Goal: Task Accomplishment & Management: Manage account settings

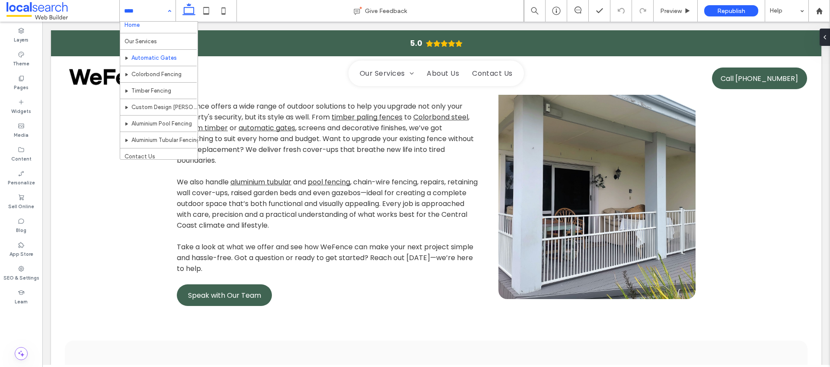
scroll to position [9, 0]
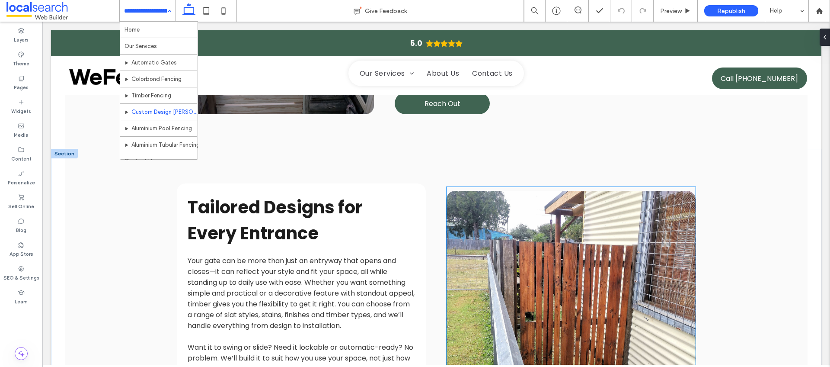
scroll to position [782, 0]
click at [575, 218] on link at bounding box center [571, 310] width 249 height 240
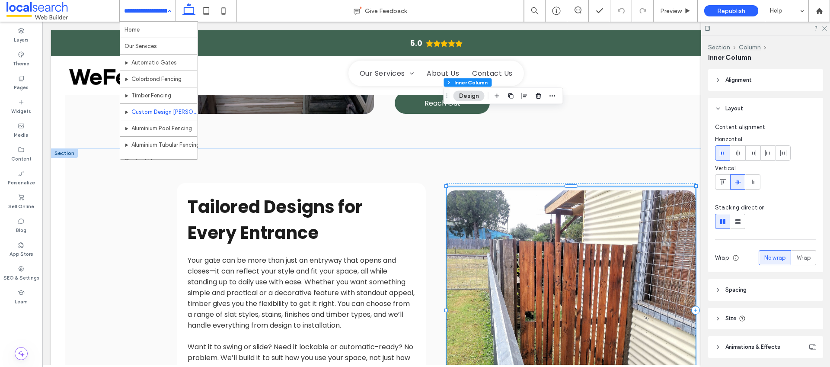
click at [469, 96] on button "Design" at bounding box center [469, 96] width 31 height 10
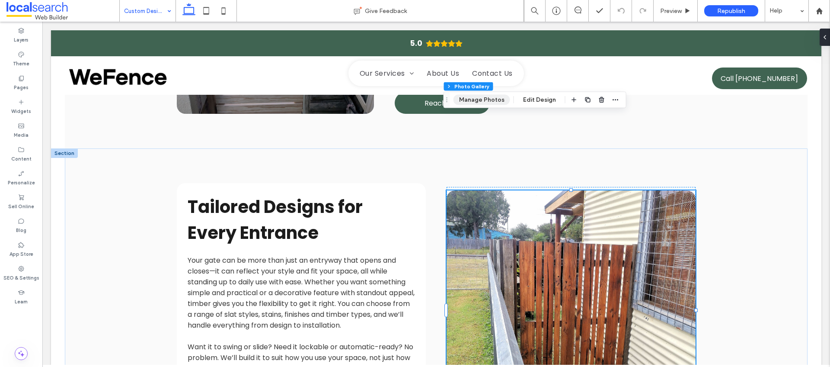
click at [493, 102] on button "Manage Photos" at bounding box center [482, 100] width 57 height 10
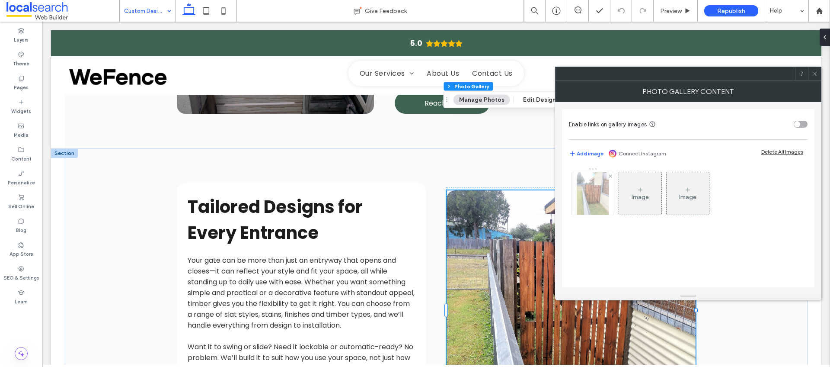
click at [594, 198] on img at bounding box center [593, 193] width 32 height 42
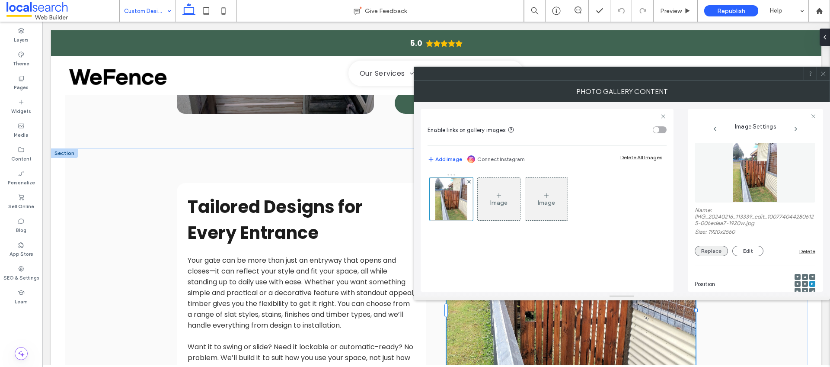
click at [710, 250] on button "Replace" at bounding box center [711, 251] width 33 height 10
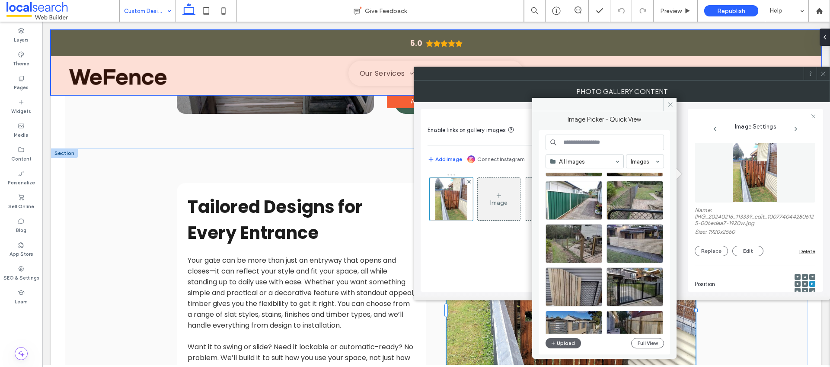
scroll to position [1331, 0]
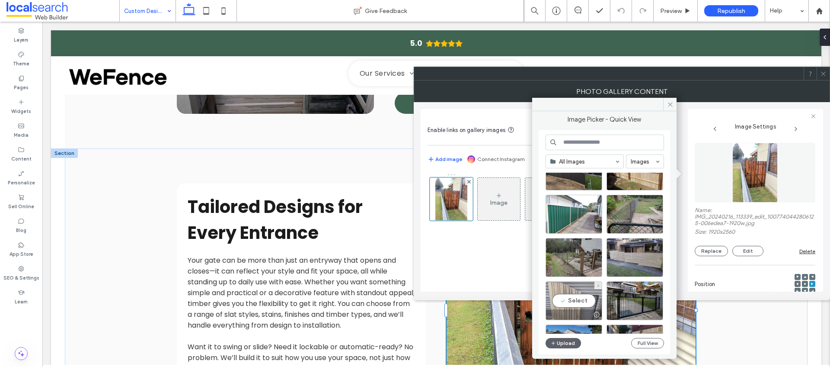
click at [573, 299] on div "Select" at bounding box center [574, 300] width 57 height 39
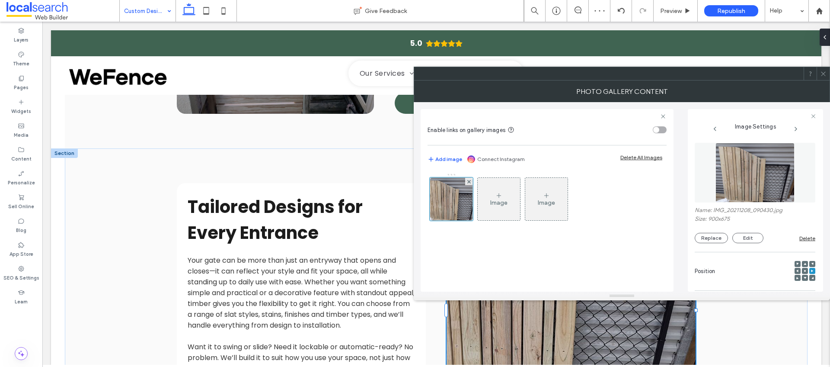
click at [822, 71] on icon at bounding box center [823, 73] width 6 height 6
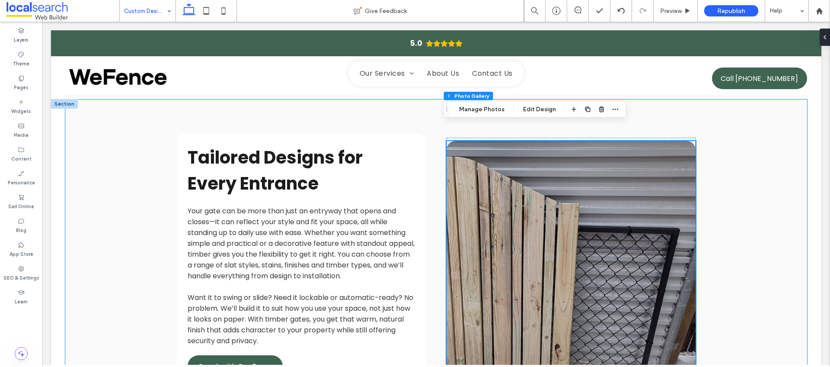
scroll to position [833, 0]
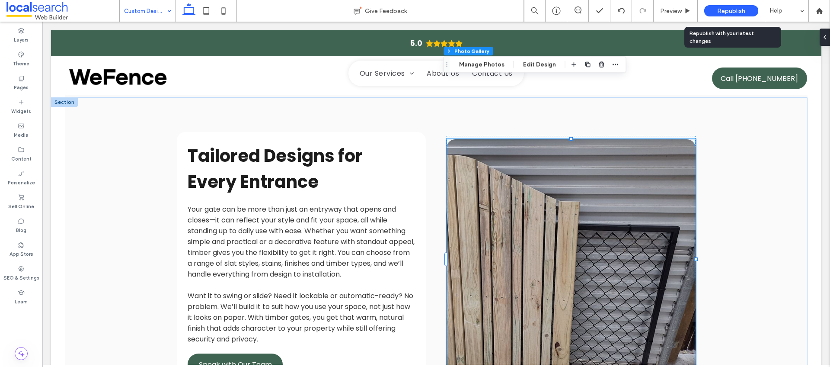
click at [738, 15] on div "Republish" at bounding box center [731, 10] width 54 height 11
